Goal: Task Accomplishment & Management: Manage account settings

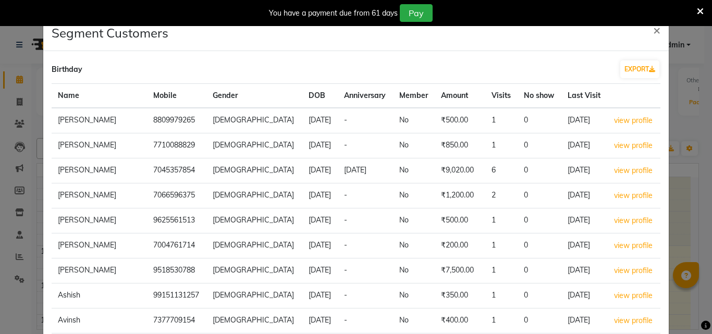
select select "100"
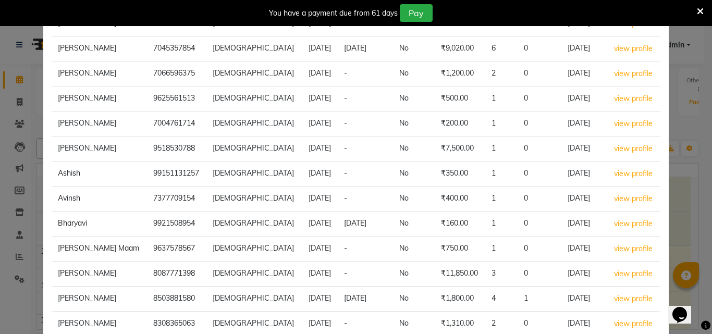
click at [700, 7] on icon at bounding box center [700, 11] width 7 height 9
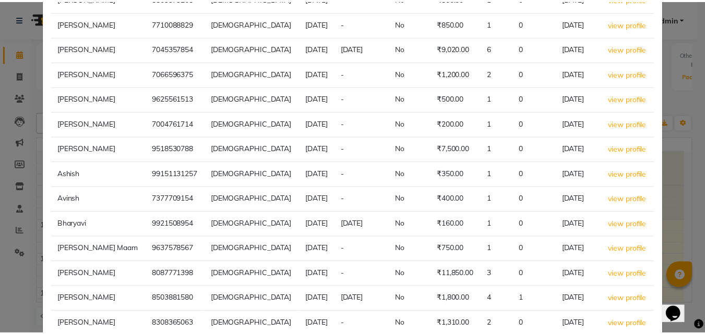
scroll to position [0, 0]
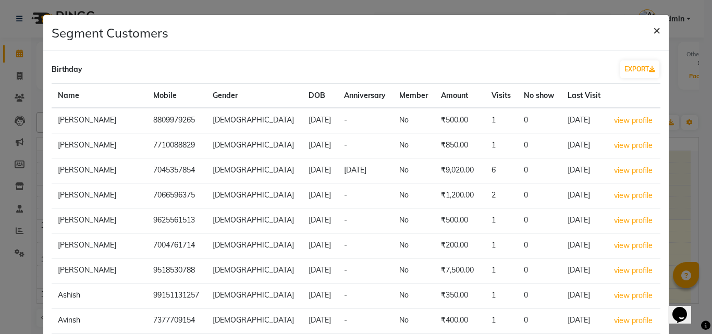
click at [654, 27] on span "×" at bounding box center [657, 30] width 7 height 16
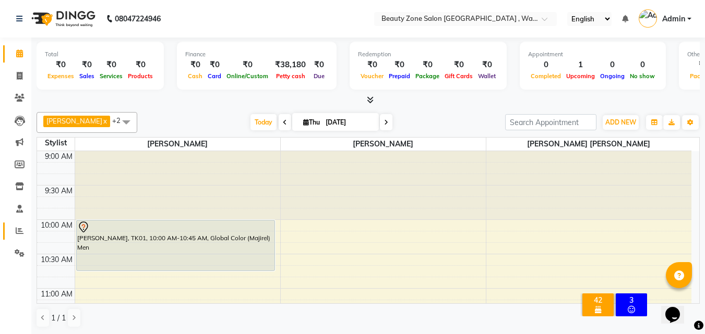
click at [21, 224] on link "Reports" at bounding box center [15, 231] width 25 height 17
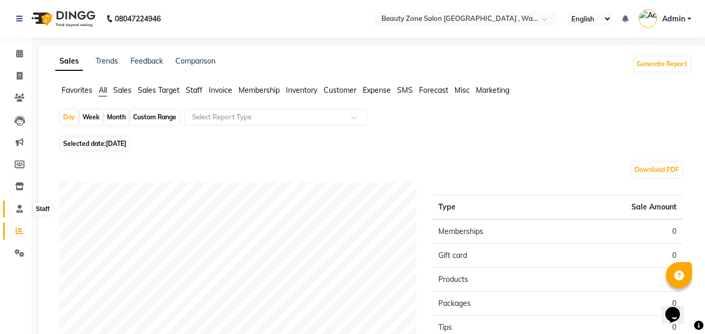
click at [19, 208] on icon at bounding box center [19, 209] width 7 height 8
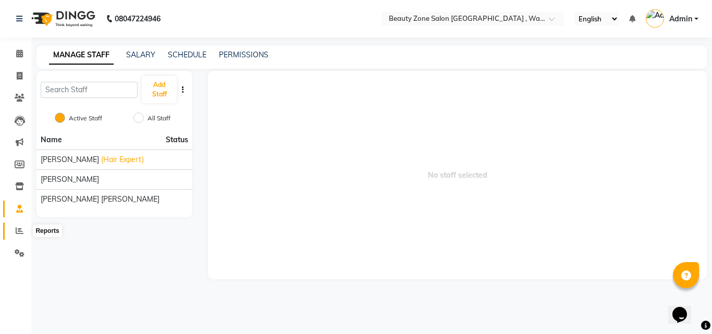
click at [16, 232] on icon at bounding box center [20, 231] width 8 height 8
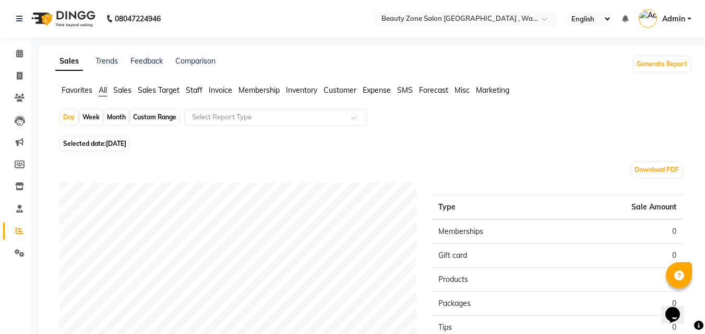
click at [113, 118] on div "Month" at bounding box center [116, 117] width 24 height 15
select select "9"
select select "2025"
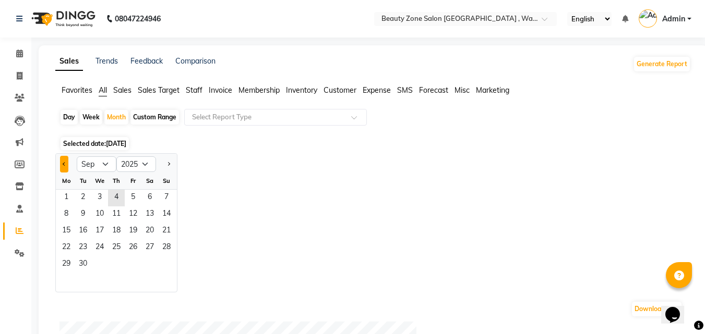
click at [66, 161] on button "Previous month" at bounding box center [64, 164] width 8 height 17
select select "8"
click at [130, 223] on span "15" at bounding box center [133, 231] width 17 height 17
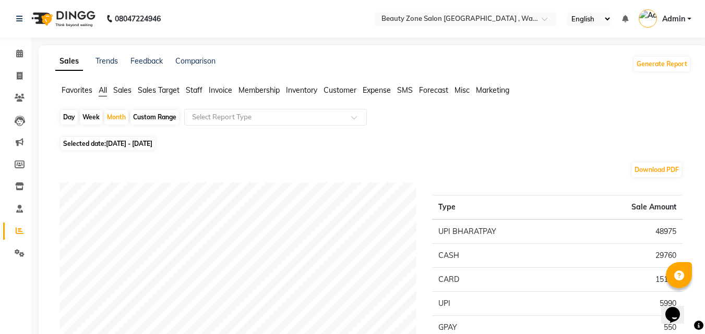
click at [152, 141] on span "[DATE] - [DATE]" at bounding box center [129, 144] width 46 height 8
select select "8"
select select "2025"
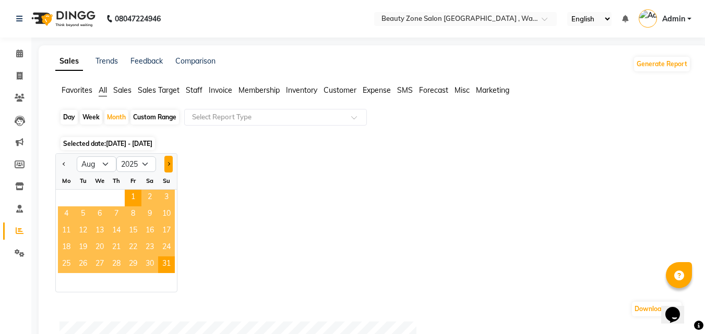
click at [168, 162] on button "Next month" at bounding box center [168, 164] width 8 height 17
select select "9"
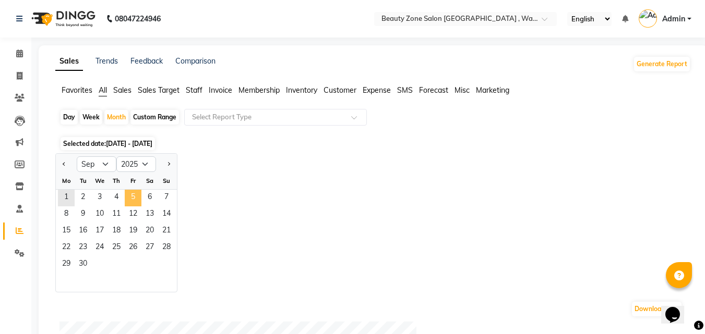
click at [125, 197] on span "5" at bounding box center [133, 198] width 17 height 17
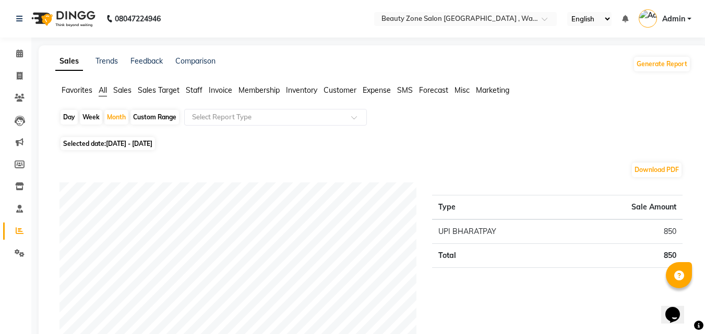
click at [152, 141] on span "[DATE] - [DATE]" at bounding box center [129, 144] width 46 height 8
select select "9"
select select "2025"
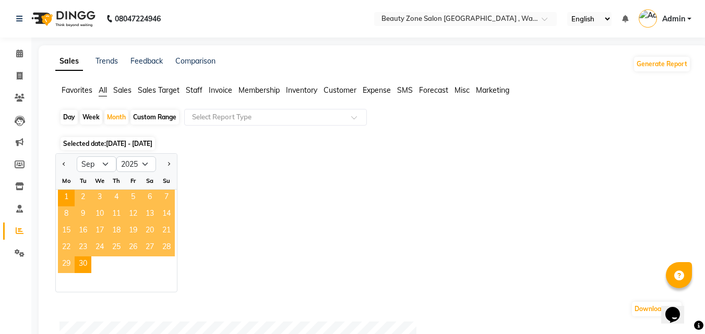
click at [119, 142] on span "[DATE] - [DATE]" at bounding box center [129, 144] width 46 height 8
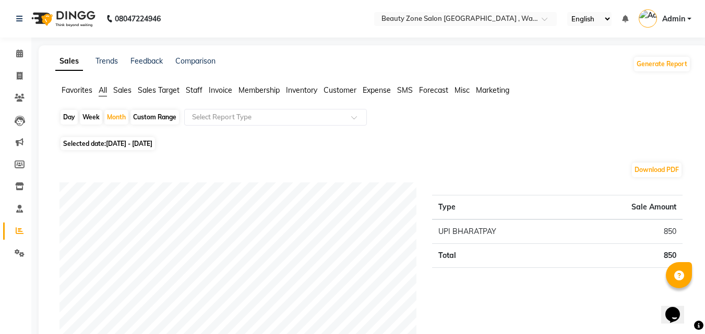
click at [119, 142] on span "[DATE] - [DATE]" at bounding box center [129, 144] width 46 height 8
select select "9"
select select "2025"
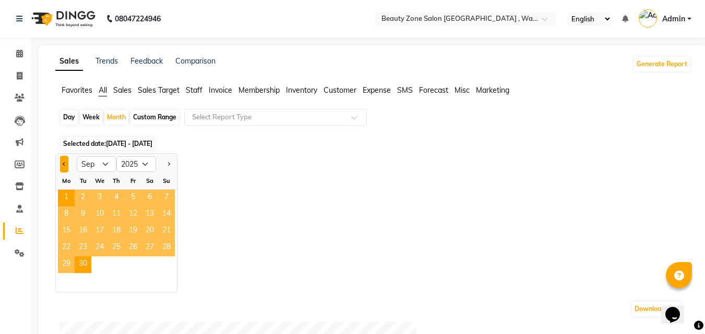
click at [63, 168] on button "Previous month" at bounding box center [64, 164] width 8 height 17
select select "8"
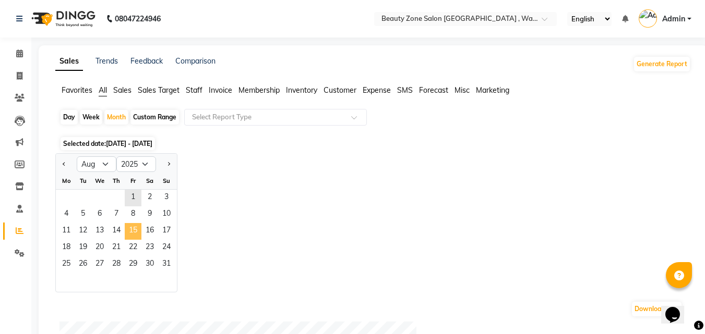
click at [137, 225] on span "15" at bounding box center [133, 231] width 17 height 17
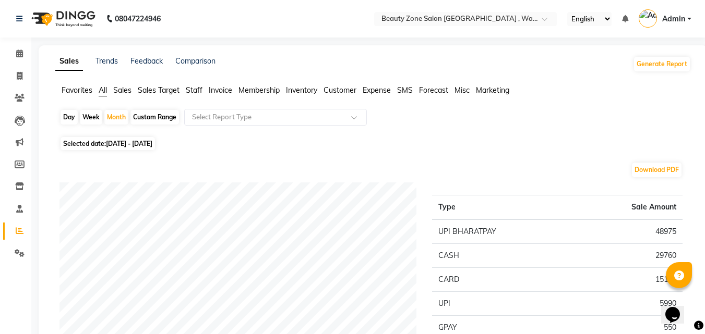
click at [126, 139] on span "Selected date: [DATE] - [DATE]" at bounding box center [108, 143] width 94 height 13
select select "8"
select select "2025"
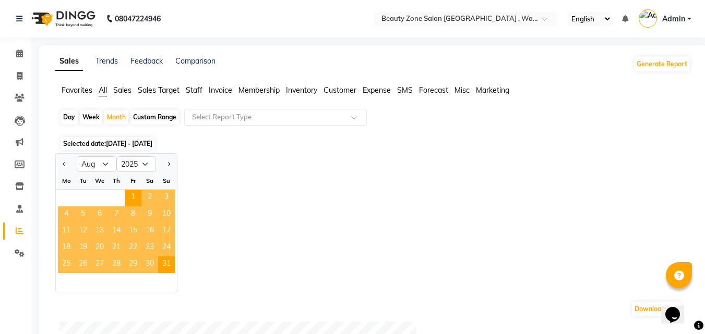
click at [129, 227] on span "15" at bounding box center [133, 231] width 17 height 17
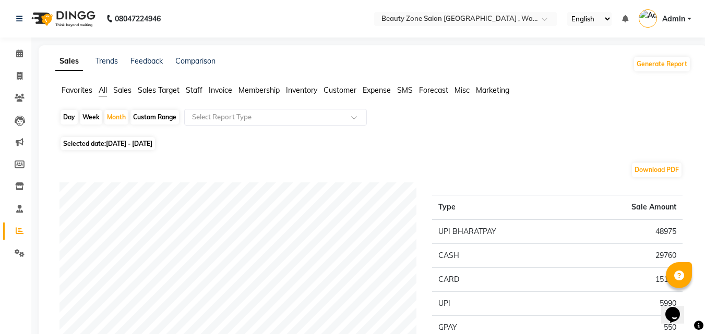
click at [152, 141] on span "[DATE] - [DATE]" at bounding box center [129, 144] width 46 height 8
select select "8"
select select "2025"
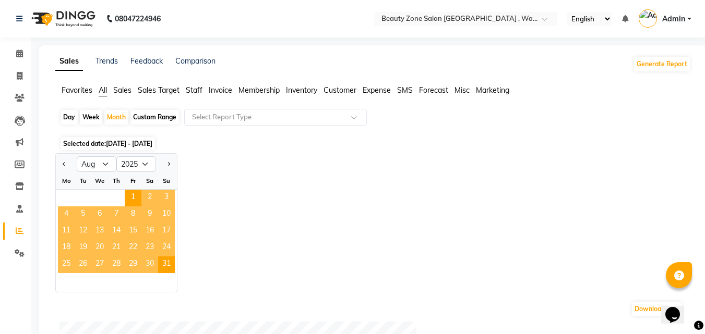
click at [138, 226] on span "15" at bounding box center [133, 231] width 17 height 17
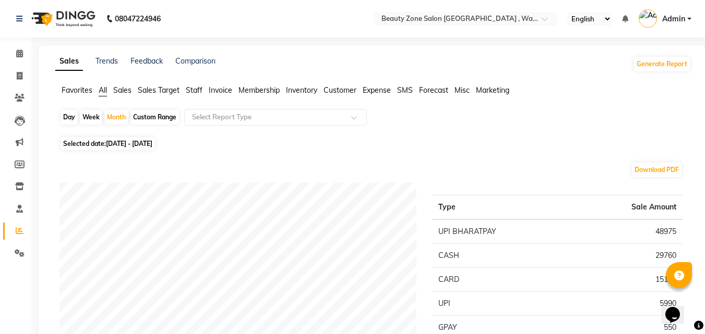
click at [688, 20] on link "Admin" at bounding box center [664, 18] width 53 height 17
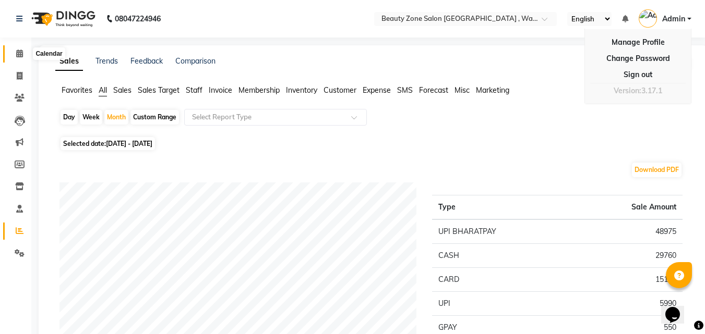
click at [16, 56] on icon at bounding box center [19, 54] width 7 height 8
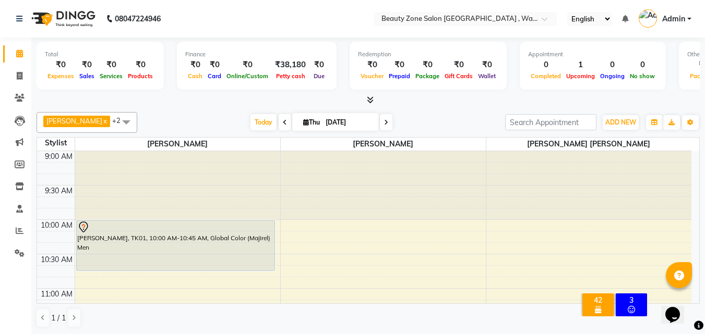
drag, startPoint x: 111, startPoint y: 102, endPoint x: 75, endPoint y: 97, distance: 36.4
click at [75, 97] on div at bounding box center [368, 100] width 663 height 11
click at [15, 68] on link "Invoice" at bounding box center [15, 76] width 25 height 17
select select "service"
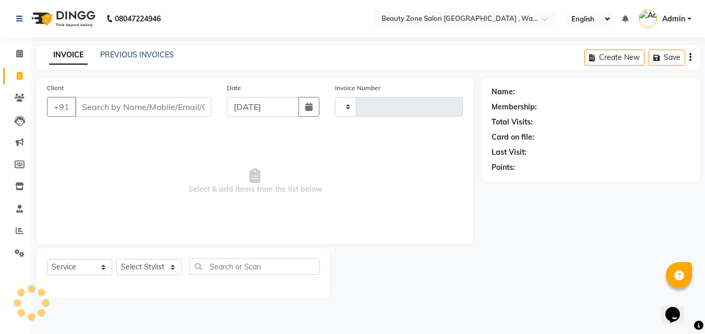
type input "0407"
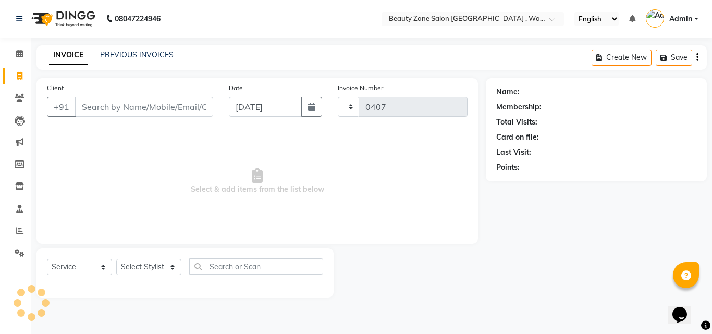
select select "4568"
click at [112, 52] on link "PREVIOUS INVOICES" at bounding box center [137, 54] width 74 height 9
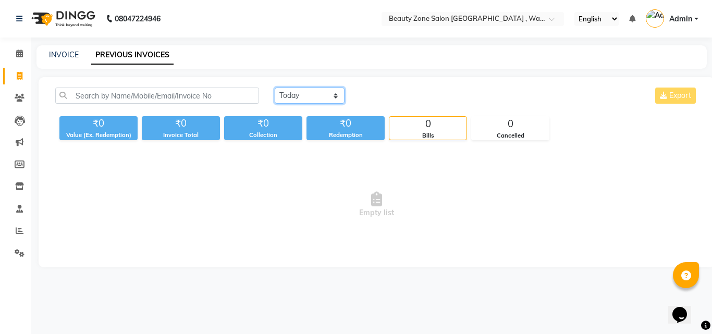
click at [313, 95] on select "[DATE] [DATE] Custom Range" at bounding box center [310, 96] width 70 height 16
select select "range"
click at [275, 88] on select "[DATE] [DATE] Custom Range" at bounding box center [310, 96] width 70 height 16
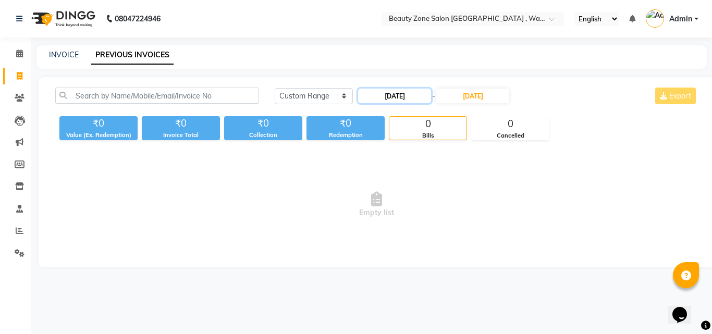
click at [368, 94] on input "[DATE]" at bounding box center [394, 96] width 73 height 15
select select "9"
select select "2025"
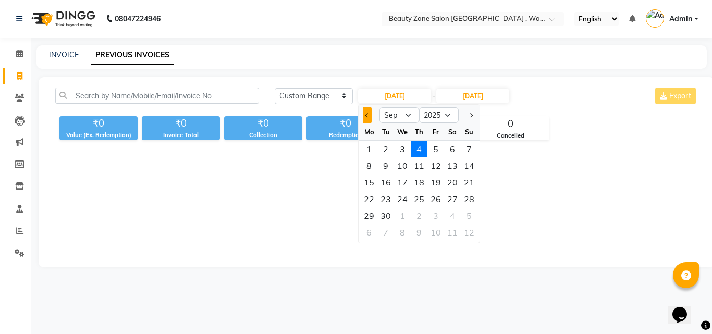
click at [366, 115] on span "Previous month" at bounding box center [368, 115] width 4 height 4
select select "8"
click at [432, 186] on div "15" at bounding box center [436, 182] width 17 height 17
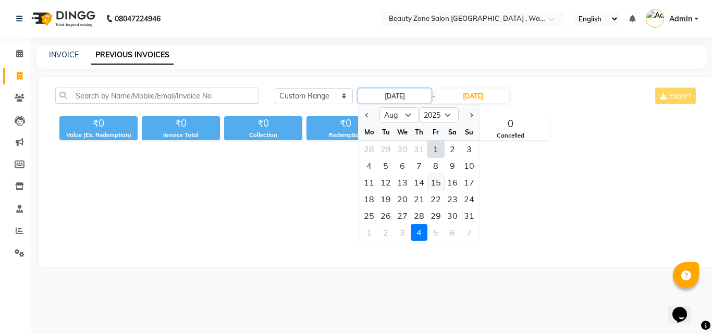
type input "[DATE]"
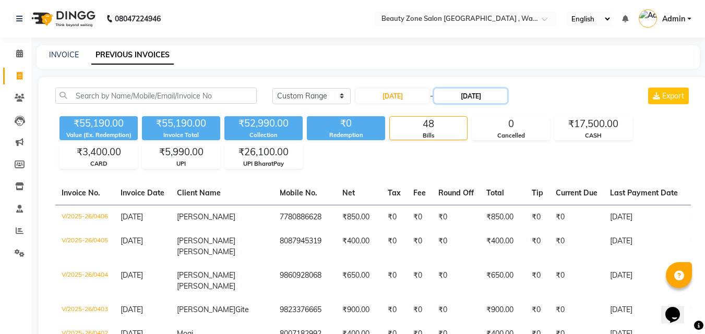
click at [492, 92] on input "[DATE]" at bounding box center [470, 96] width 73 height 15
select select "9"
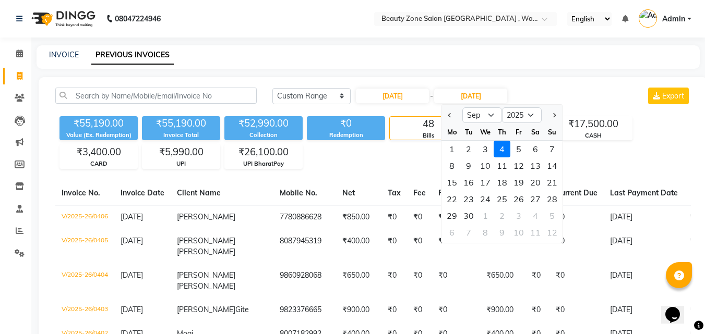
click at [550, 90] on div "[DATE] [DATE] Custom Range [DATE] - [DATE] Aug Sep Oct Nov [DATE] 2026 2027 202…" at bounding box center [481, 96] width 418 height 17
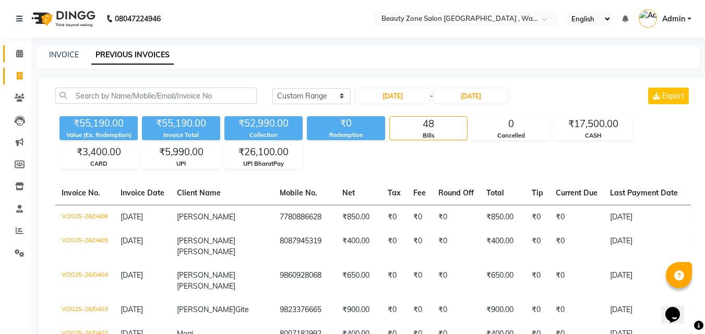
click at [23, 45] on link "Calendar" at bounding box center [15, 53] width 25 height 17
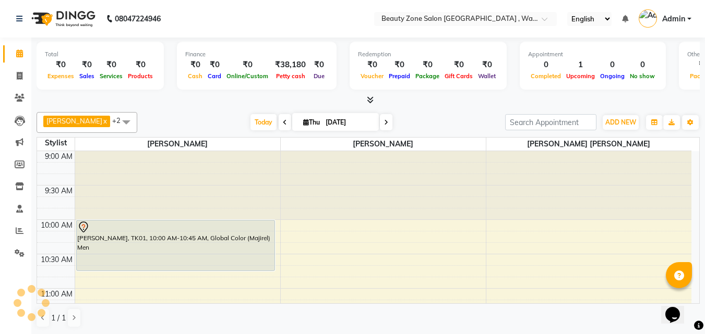
scroll to position [276, 0]
